Goal: Task Accomplishment & Management: Complete application form

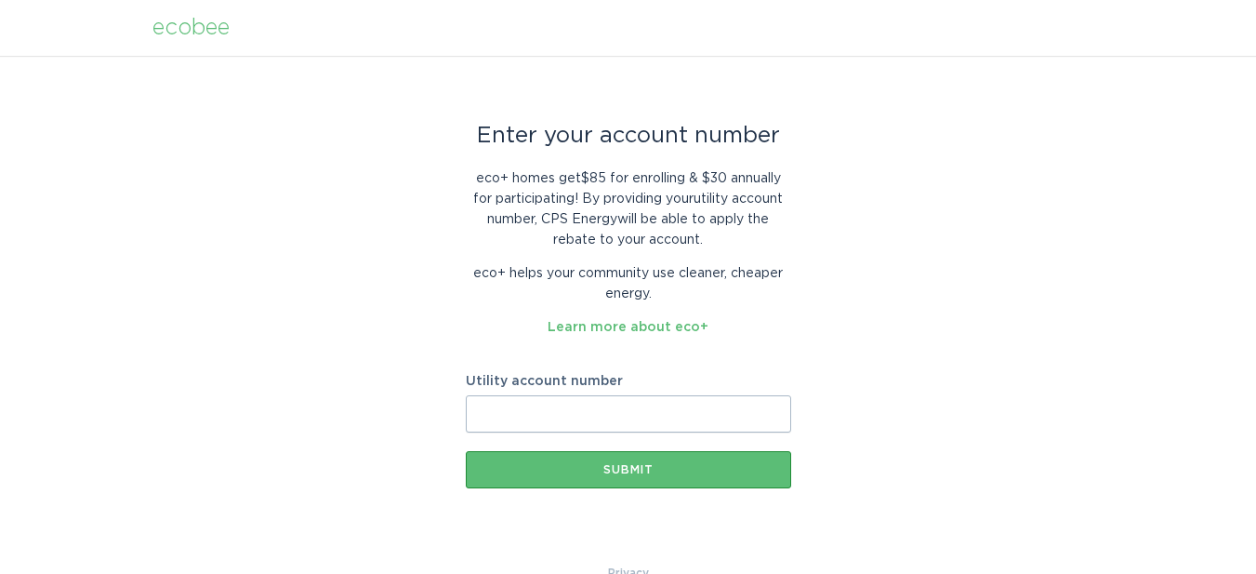
click at [539, 403] on input "Utility account number" at bounding box center [628, 413] width 325 height 37
paste input "300-5982-516"
click at [540, 413] on input "300-5982-516" at bounding box center [628, 413] width 325 height 37
click at [503, 416] on input "300-5982516" at bounding box center [628, 413] width 325 height 37
type input "3005982516"
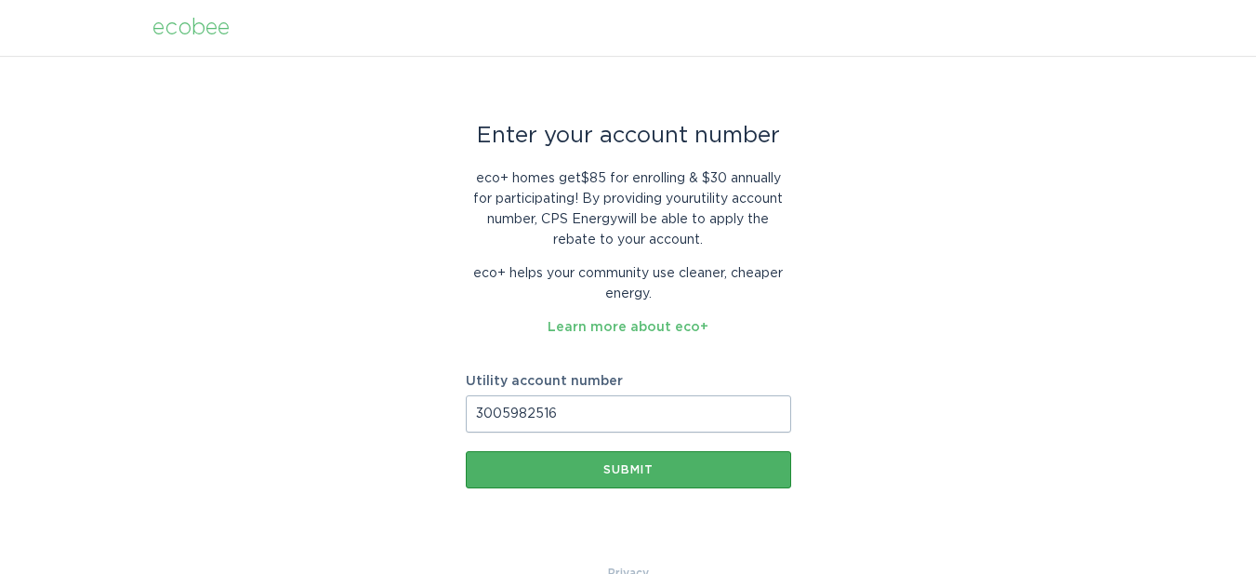
click at [604, 468] on div "Submit" at bounding box center [628, 469] width 307 height 11
